Goal: Information Seeking & Learning: Check status

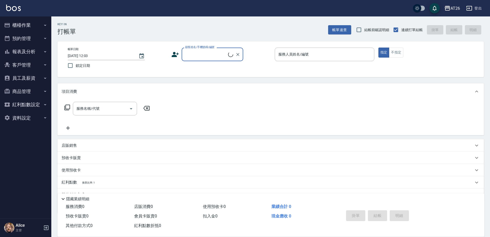
click at [44, 23] on icon "button" at bounding box center [45, 25] width 4 height 4
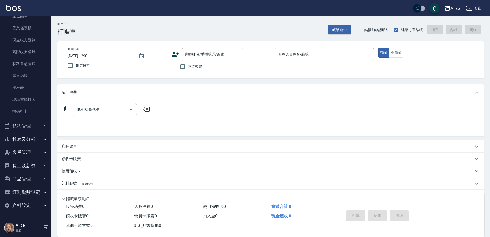
click at [26, 139] on button "報表及分析" at bounding box center [25, 138] width 47 height 13
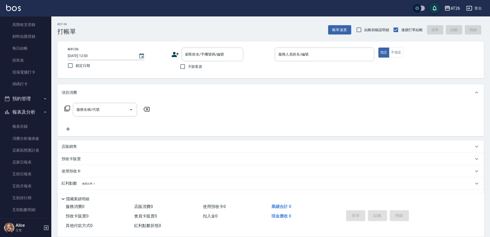
scroll to position [111, 0]
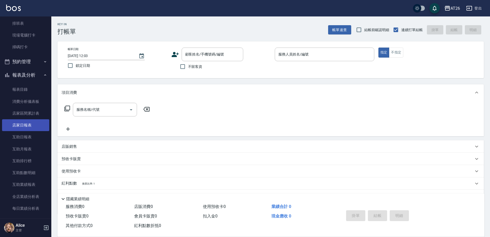
click at [31, 123] on link "店家日報表" at bounding box center [25, 125] width 47 height 12
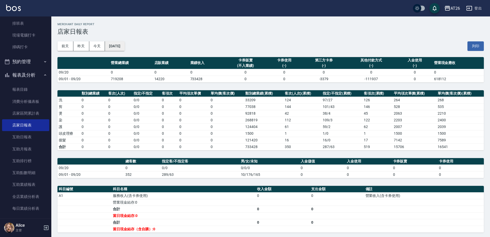
click at [114, 44] on button "[DATE]" at bounding box center [115, 46] width 20 height 10
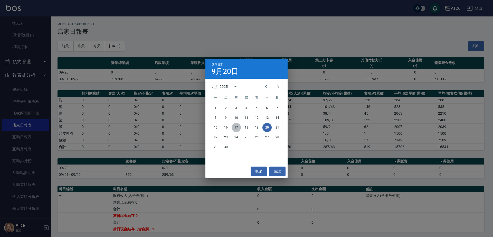
click at [237, 125] on button "17" at bounding box center [236, 127] width 9 height 9
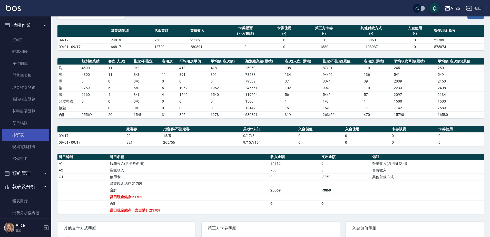
click at [21, 129] on link "排班表" at bounding box center [25, 135] width 47 height 12
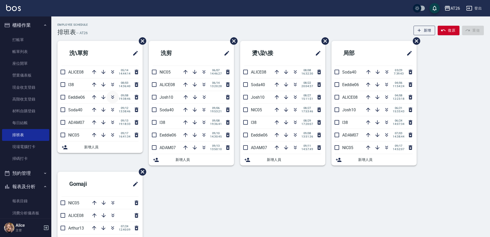
click at [112, 96] on icon "button" at bounding box center [113, 97] width 6 height 6
